Goal: Check status: Check status

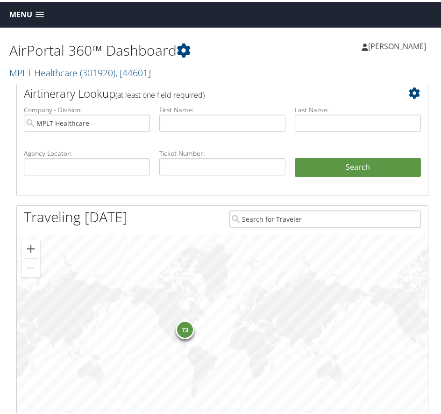
click at [42, 13] on span at bounding box center [40, 13] width 8 height 7
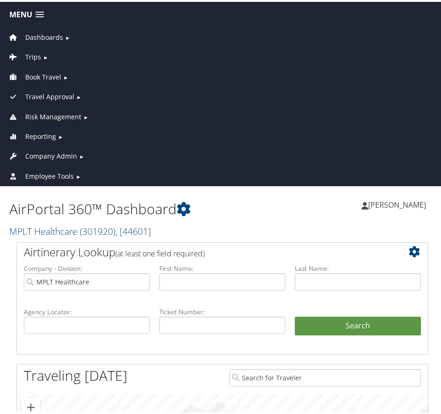
click at [40, 135] on span "Reporting" at bounding box center [40, 134] width 31 height 10
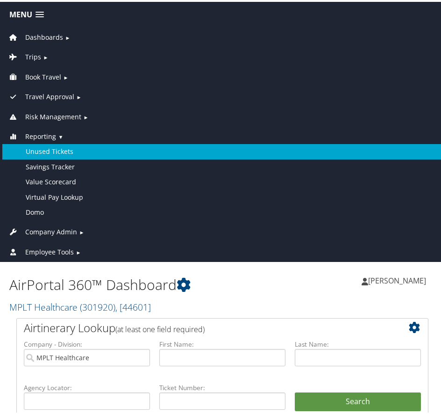
click at [41, 149] on link "Unused Tickets" at bounding box center [222, 149] width 440 height 15
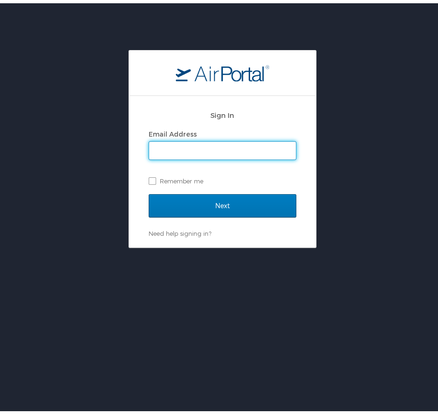
click at [186, 143] on input "Email Address" at bounding box center [222, 147] width 147 height 18
type input "melody.bruner@cbtravel.com"
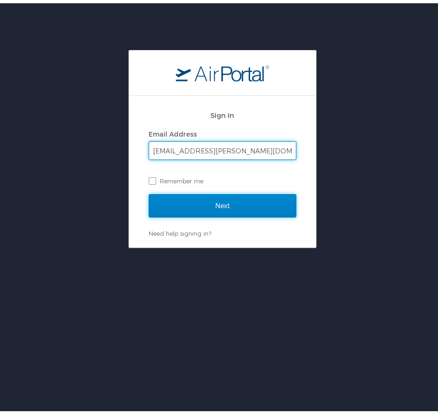
click at [215, 203] on input "Next" at bounding box center [223, 202] width 148 height 23
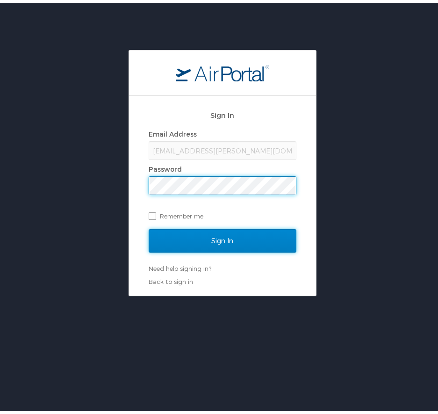
click at [226, 232] on input "Sign In" at bounding box center [223, 237] width 148 height 23
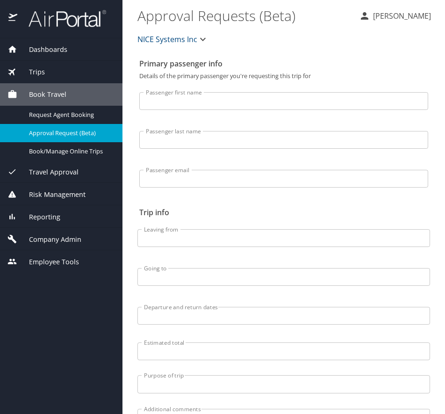
click at [45, 215] on span "Reporting" at bounding box center [38, 217] width 43 height 10
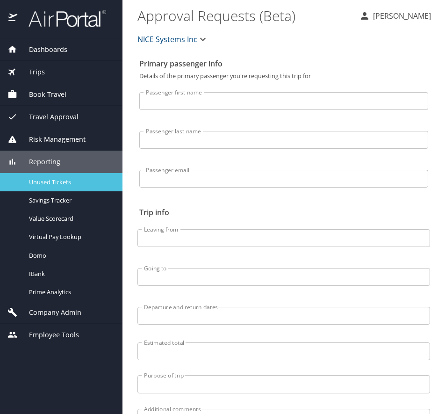
click at [50, 183] on span "Unused Tickets" at bounding box center [70, 182] width 82 height 9
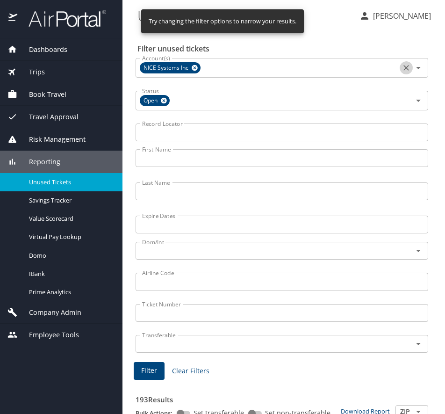
click at [403, 69] on icon "Clear" at bounding box center [406, 68] width 6 height 6
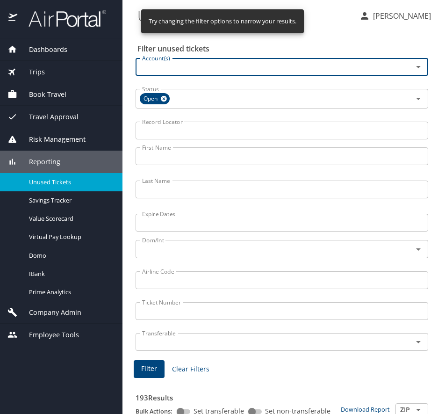
click at [168, 154] on input "First Name" at bounding box center [282, 156] width 293 height 18
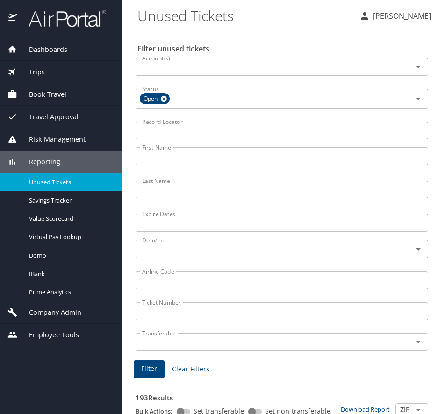
click at [173, 153] on input "First Name" at bounding box center [282, 156] width 293 height 18
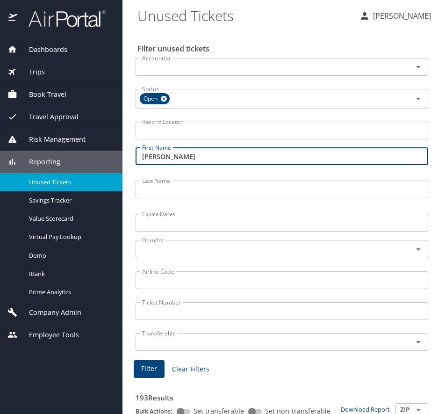
type input "robert neal"
click at [178, 191] on input "Last Name" at bounding box center [282, 189] width 293 height 18
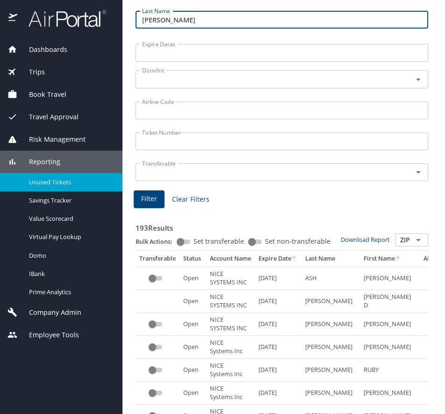
scroll to position [187, 0]
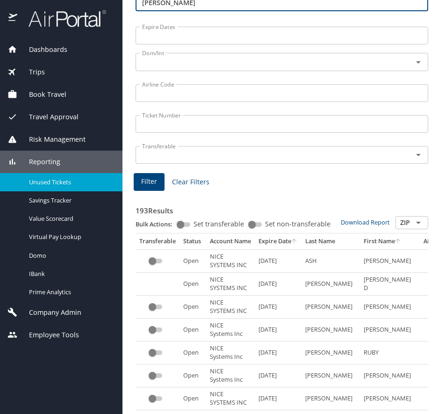
type input "eberhart"
click at [149, 179] on span "Filter" at bounding box center [149, 182] width 16 height 12
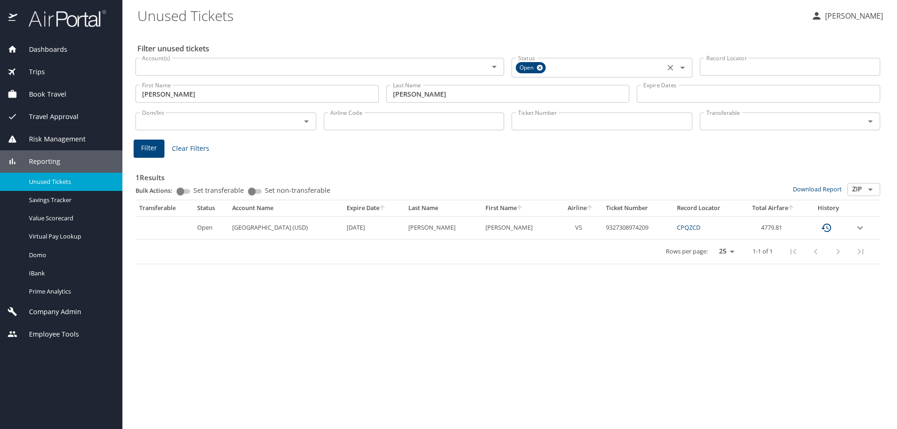
scroll to position [0, 0]
drag, startPoint x: 593, startPoint y: 226, endPoint x: 643, endPoint y: 224, distance: 50.0
click at [444, 224] on td "9327308974209" at bounding box center [637, 227] width 71 height 23
copy td "9327308974209"
